Goal: Transaction & Acquisition: Purchase product/service

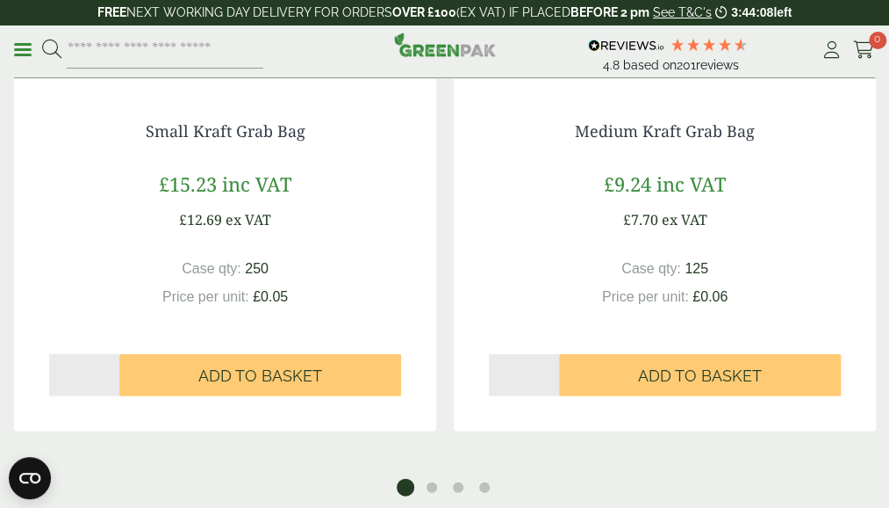
scroll to position [1333, 0]
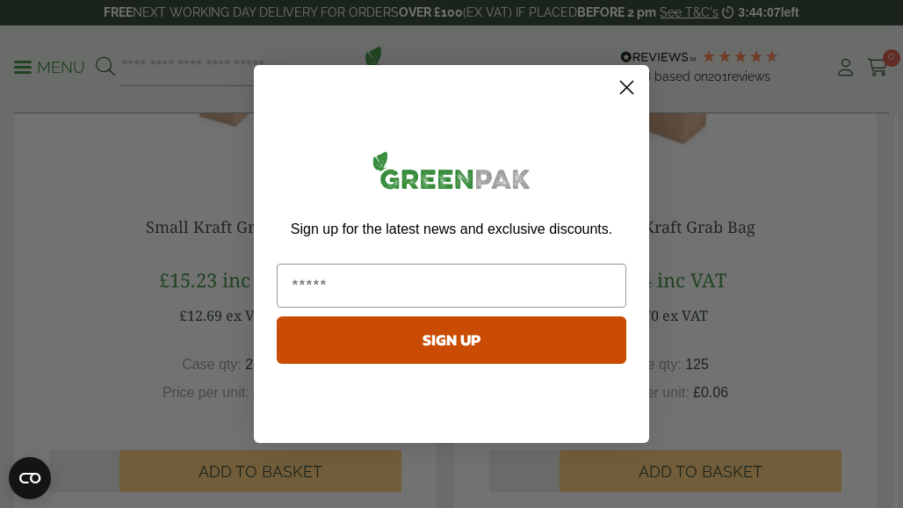
drag, startPoint x: 891, startPoint y: 207, endPoint x: 910, endPoint y: 248, distance: 45.2
click at [889, 248] on html "Consent Details [#IABV2SETTINGS#] About This website uses cookies We use cookie…" at bounding box center [451, 81] width 903 height 2828
click at [630, 90] on circle "Close dialog" at bounding box center [626, 87] width 29 height 29
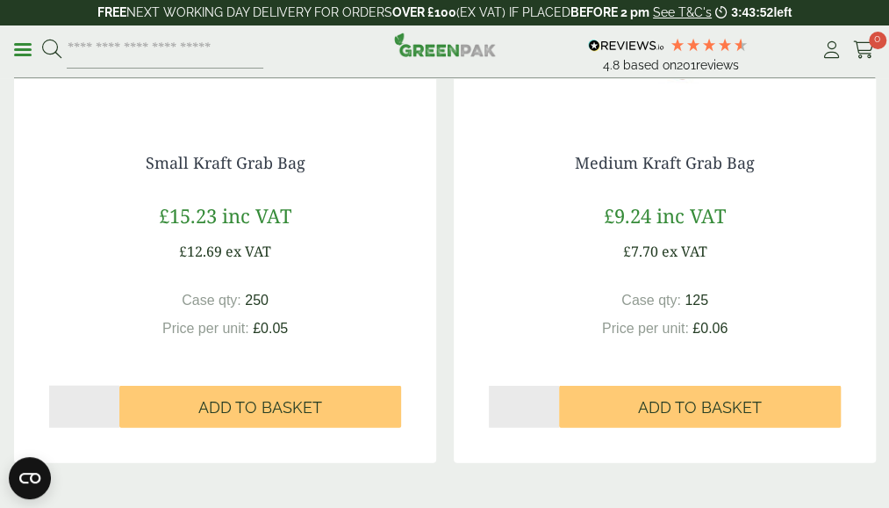
scroll to position [1351, 0]
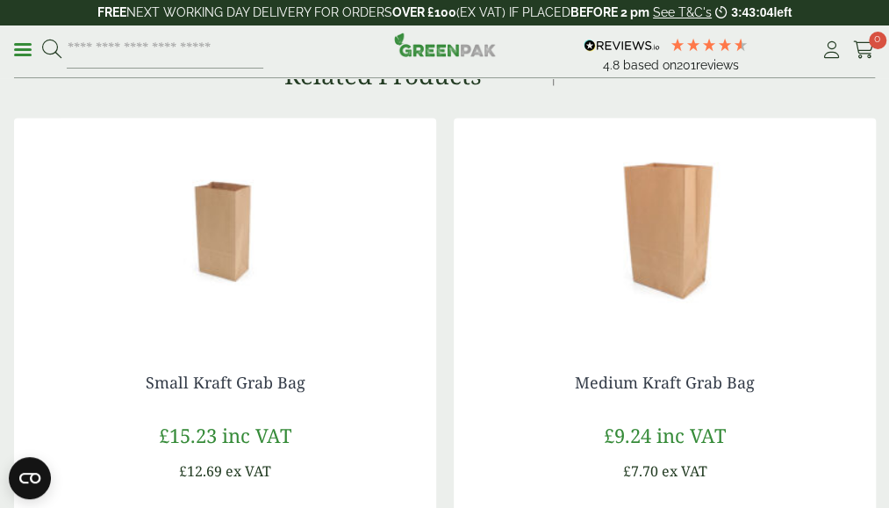
scroll to position [1147, 0]
